Goal: Navigation & Orientation: Find specific page/section

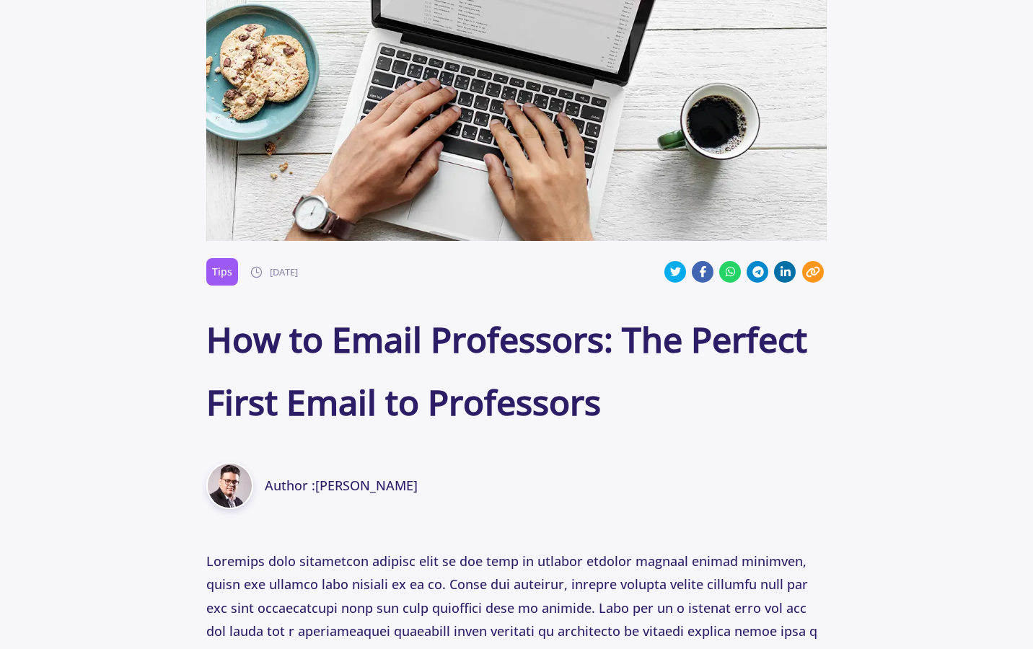
scroll to position [211, 0]
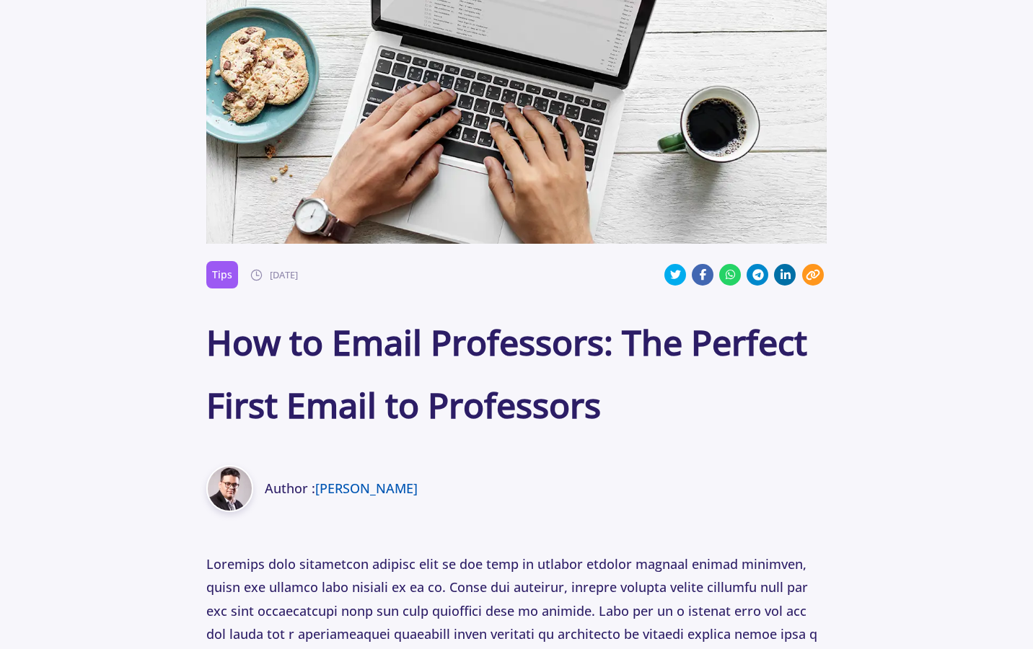
click at [337, 486] on link "[PERSON_NAME]" at bounding box center [366, 488] width 102 height 17
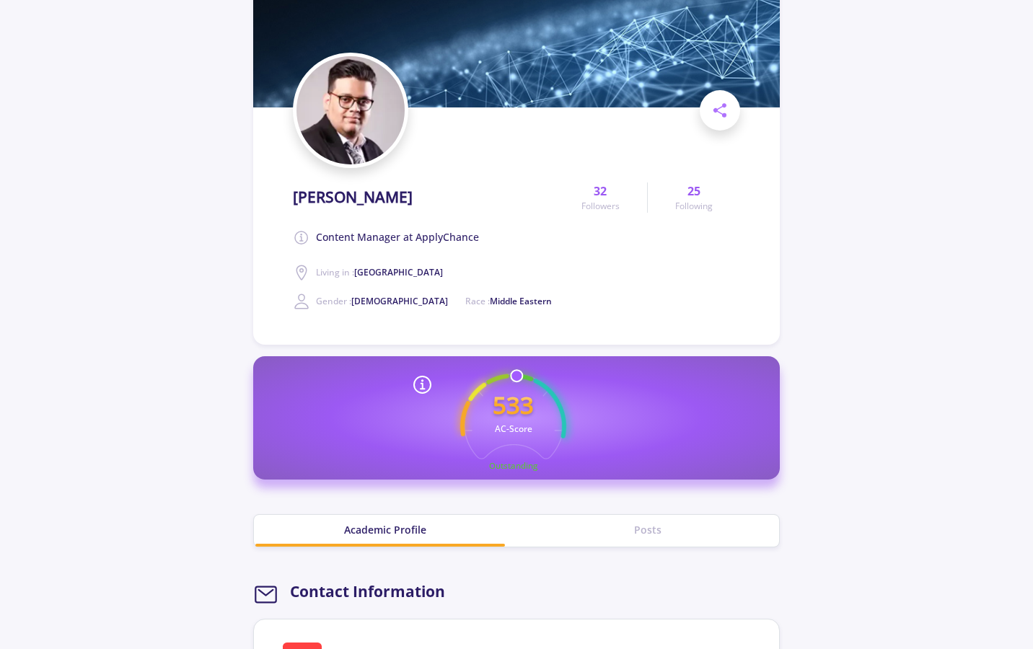
scroll to position [108, 0]
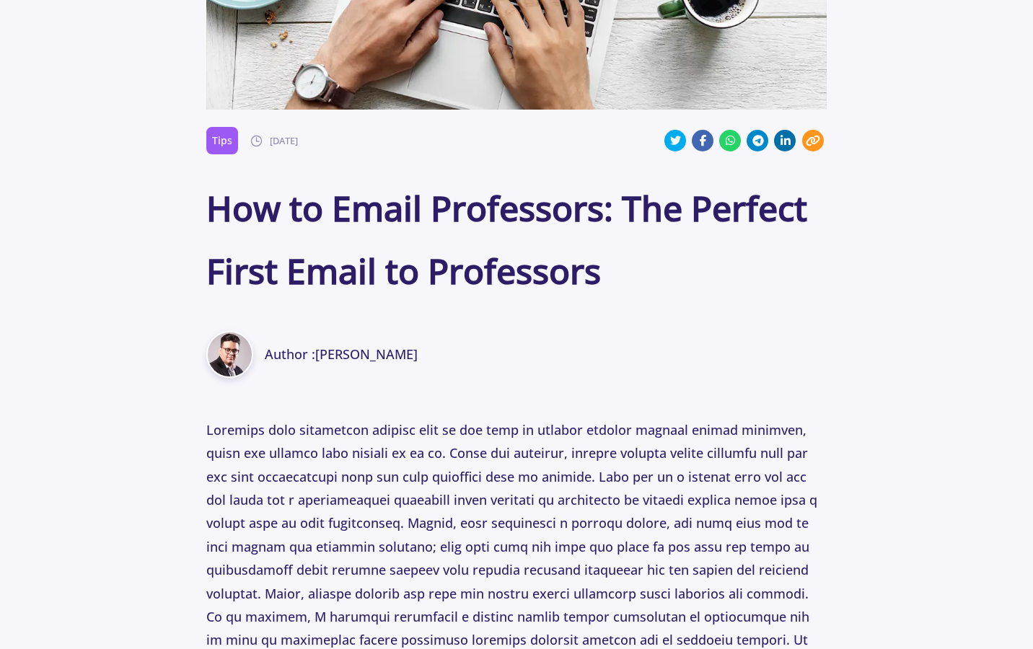
scroll to position [346, 0]
click at [340, 359] on link "[PERSON_NAME]" at bounding box center [366, 353] width 102 height 17
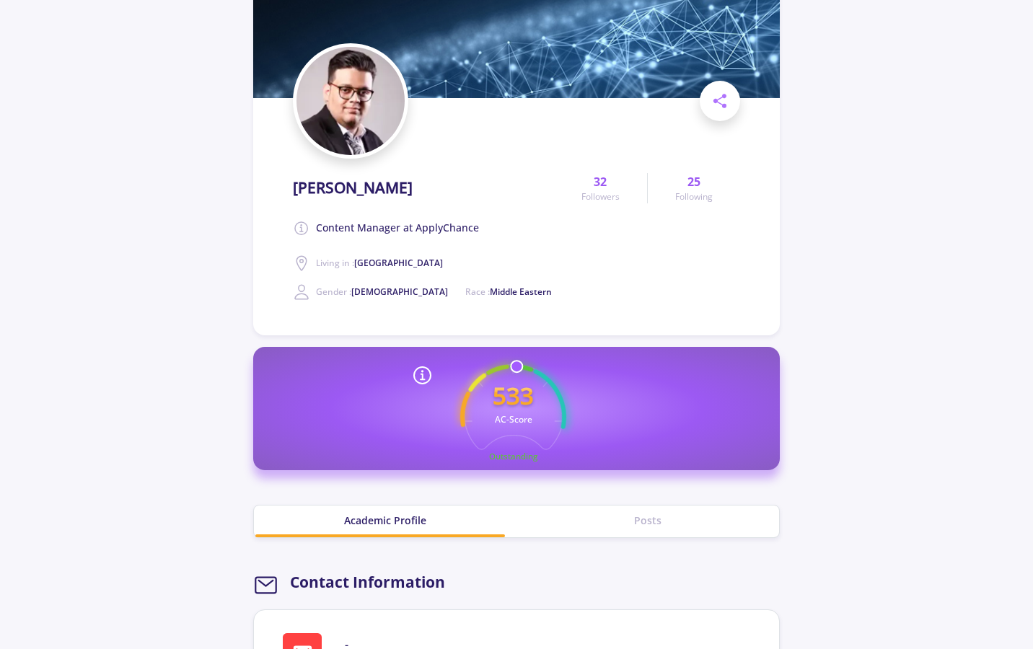
scroll to position [128, 0]
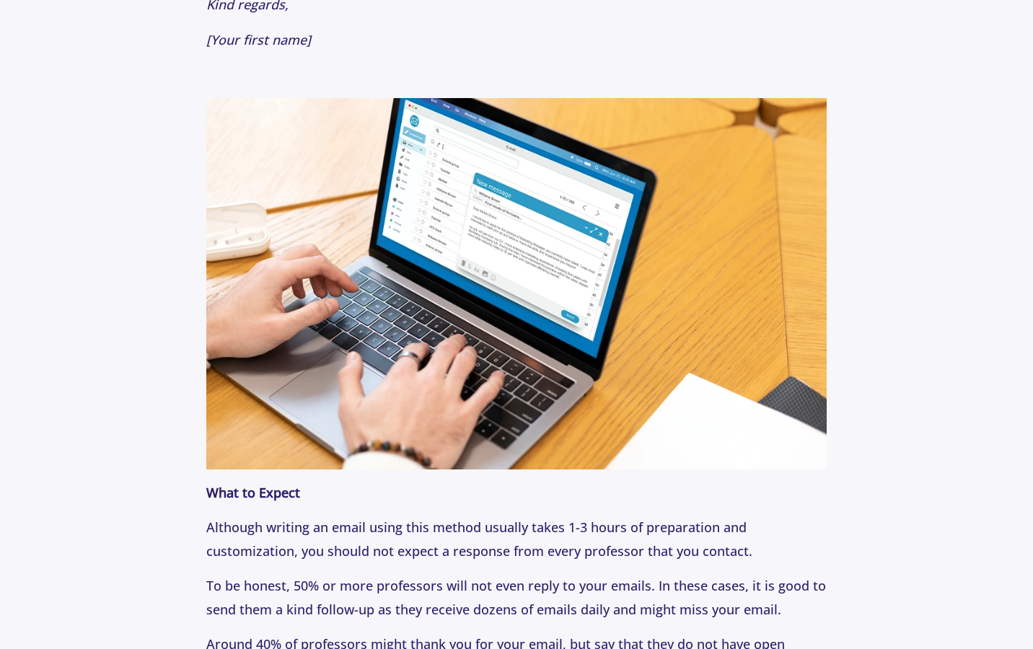
scroll to position [3071, 0]
